Goal: Information Seeking & Learning: Learn about a topic

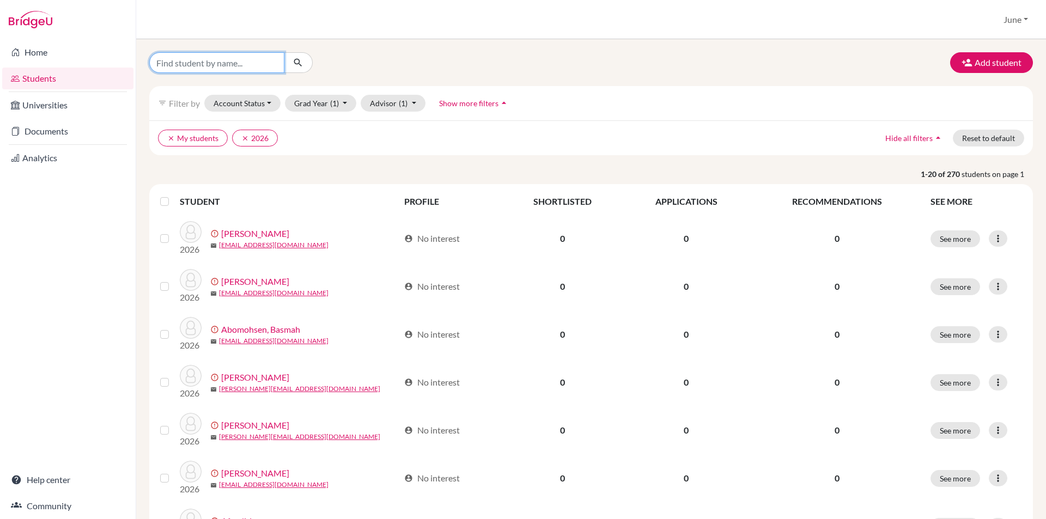
click at [201, 62] on input "Find student by name..." at bounding box center [216, 62] width 135 height 21
type input "aws"
click button "submit" at bounding box center [298, 62] width 29 height 21
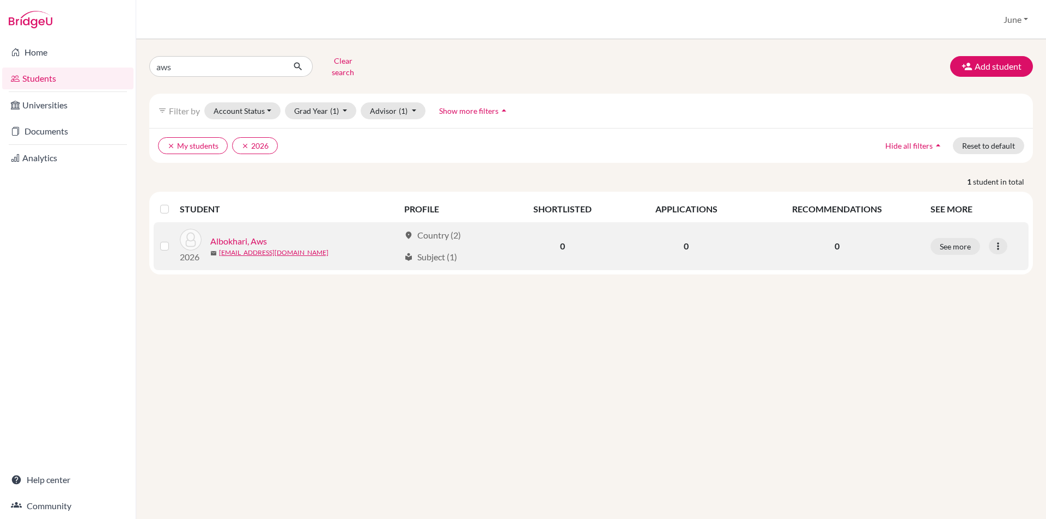
click at [242, 235] on link "Albokhari, Aws" at bounding box center [238, 241] width 57 height 13
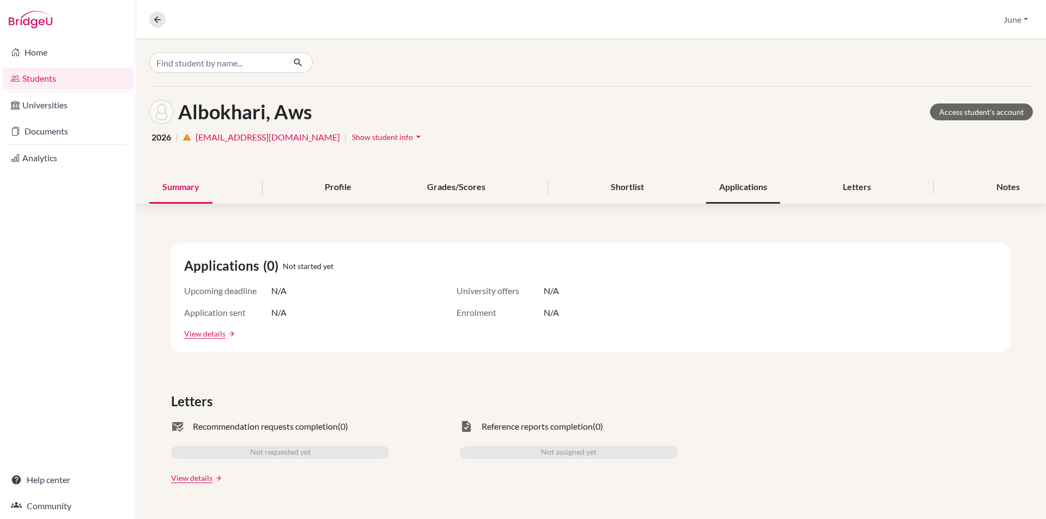
click at [737, 188] on div "Applications" at bounding box center [743, 188] width 74 height 32
